Goal: Find specific page/section: Find specific page/section

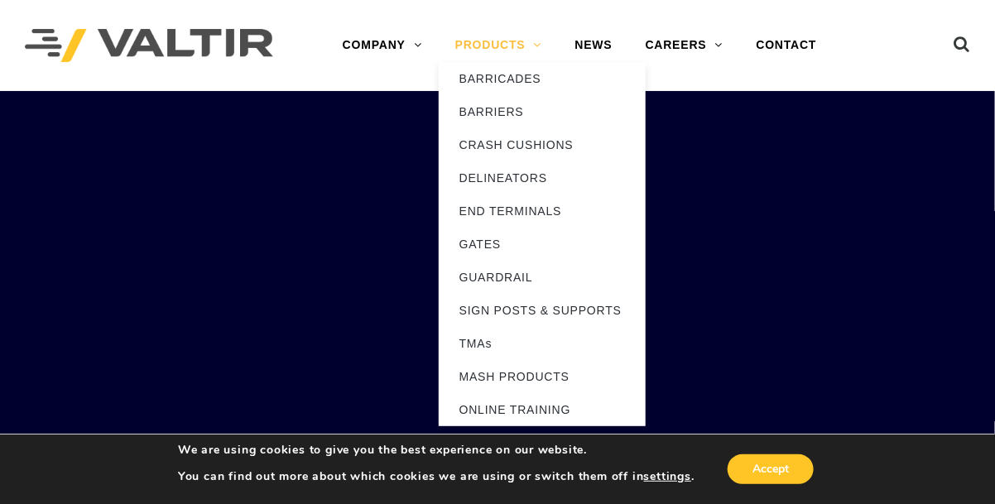
click at [531, 46] on link "PRODUCTS" at bounding box center [499, 45] width 120 height 33
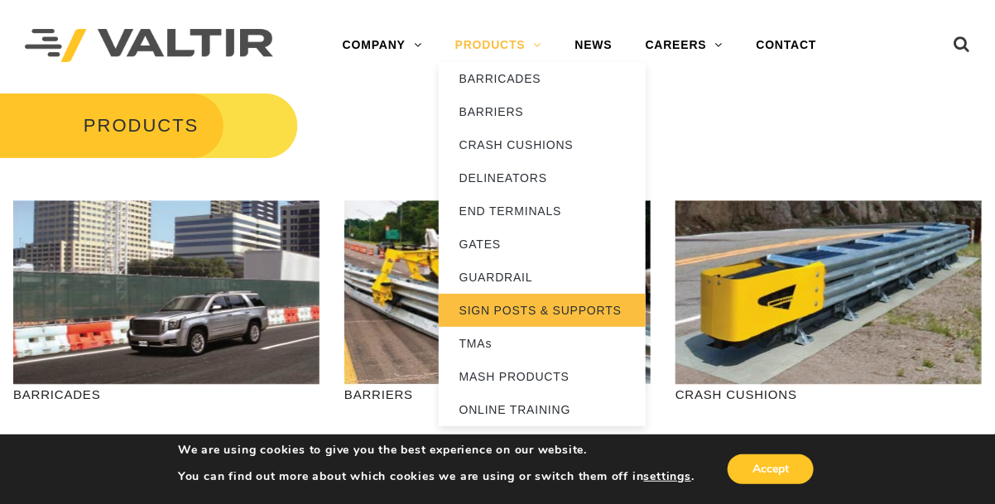
click at [534, 309] on link "SIGN POSTS & SUPPORTS" at bounding box center [542, 310] width 207 height 33
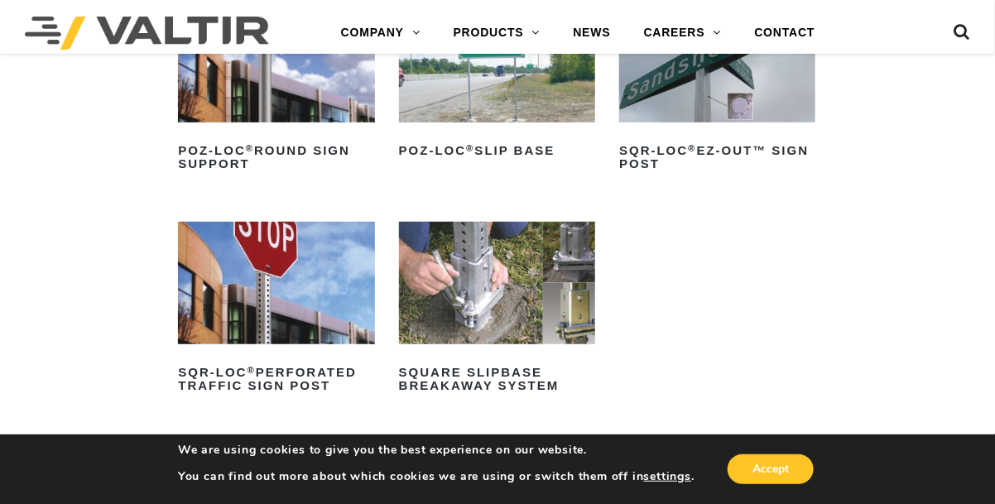
scroll to position [386, 0]
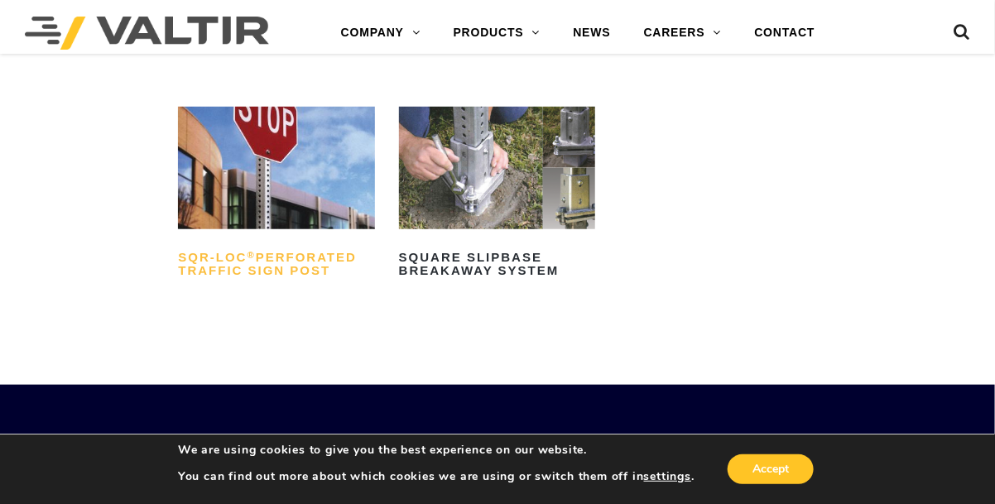
click at [279, 256] on h2 "SQR-LOC ® Perforated Traffic Sign Post" at bounding box center [276, 264] width 196 height 40
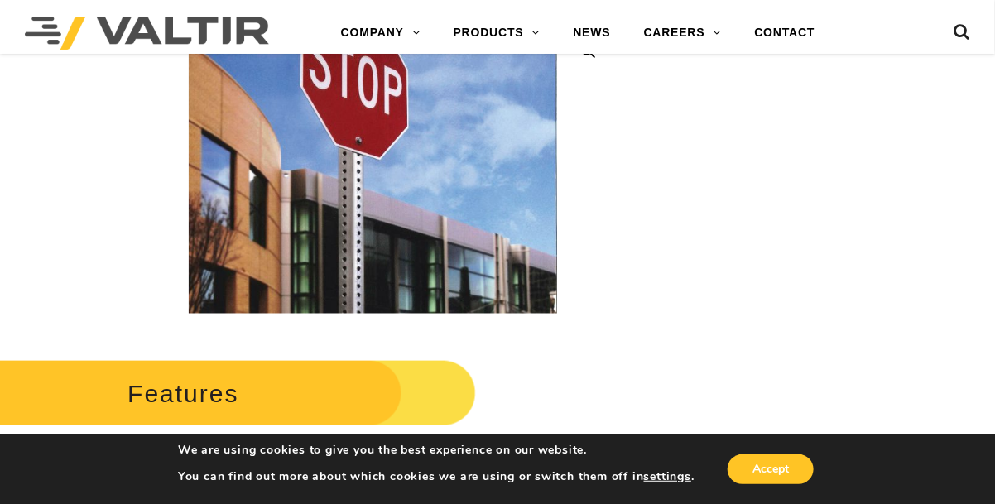
scroll to position [414, 0]
